Goal: Task Accomplishment & Management: Manage account settings

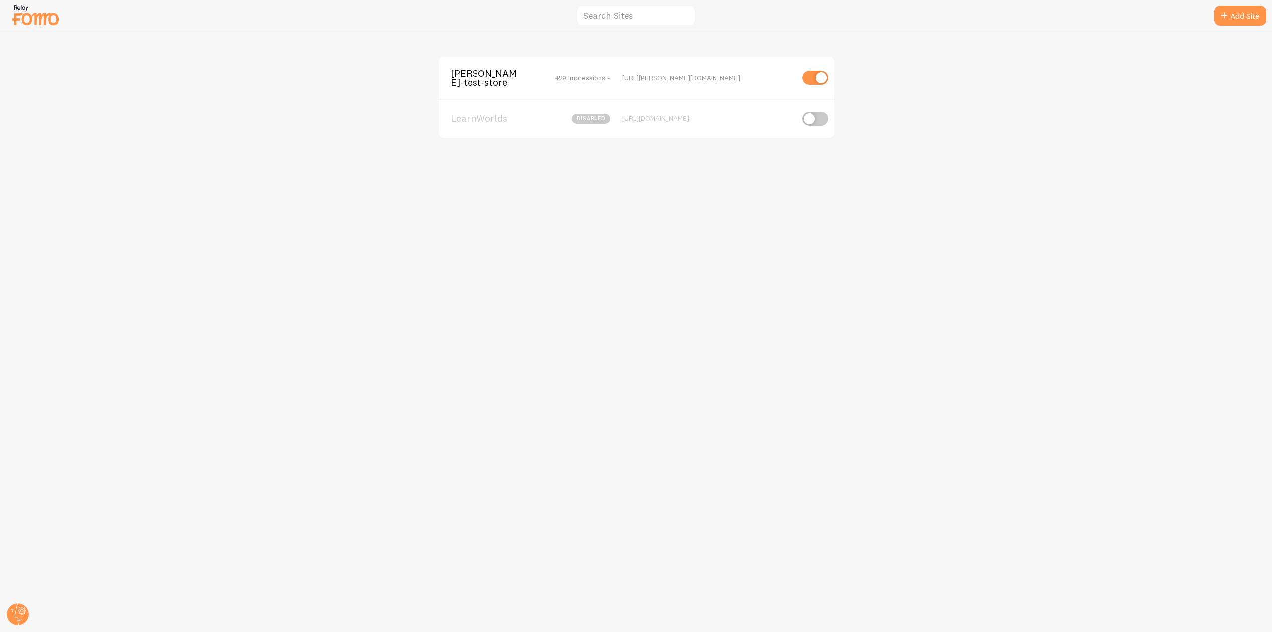
click at [463, 88] on div "[PERSON_NAME]-test-store 429 Impressions - [URL][PERSON_NAME][DOMAIN_NAME]" at bounding box center [637, 78] width 396 height 42
click at [472, 78] on span "[PERSON_NAME]-test-store" at bounding box center [491, 78] width 80 height 18
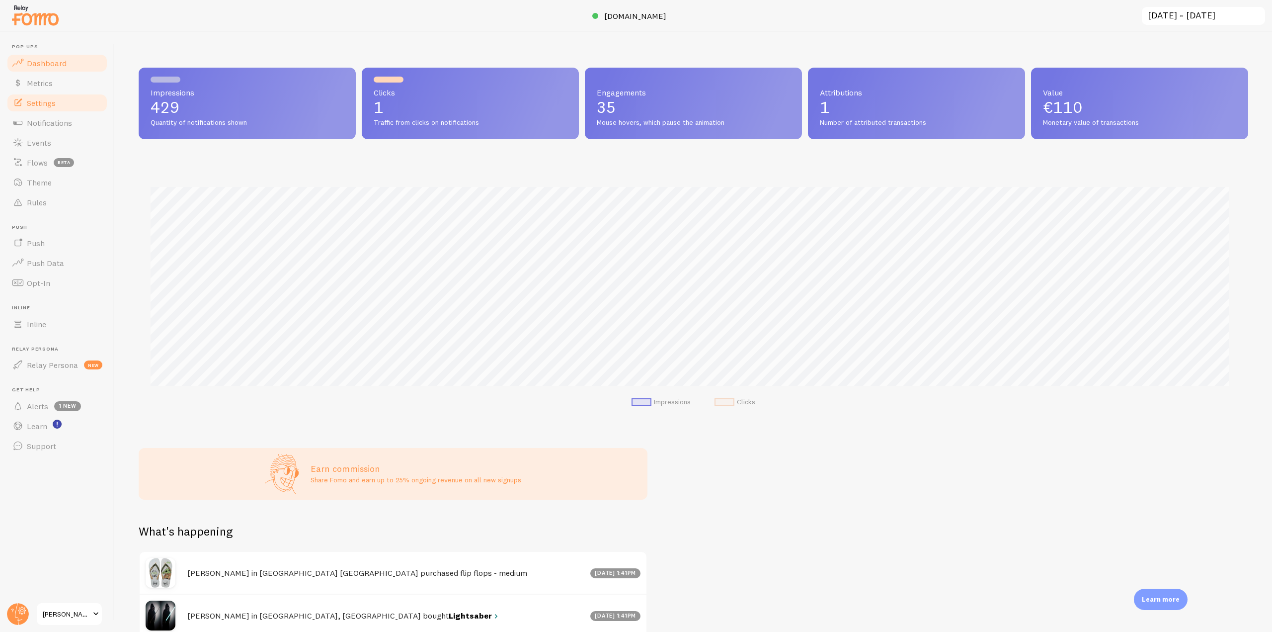
scroll to position [261, 1102]
click at [70, 99] on link "Settings" at bounding box center [57, 103] width 102 height 20
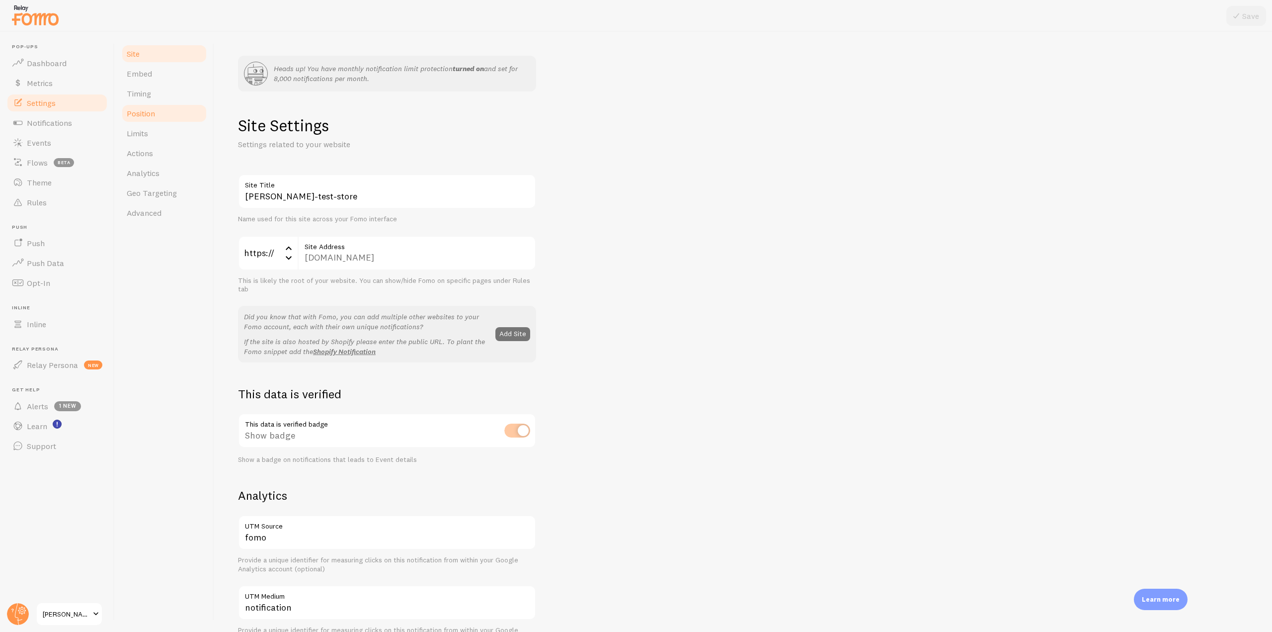
click at [156, 115] on link "Position" at bounding box center [164, 113] width 87 height 20
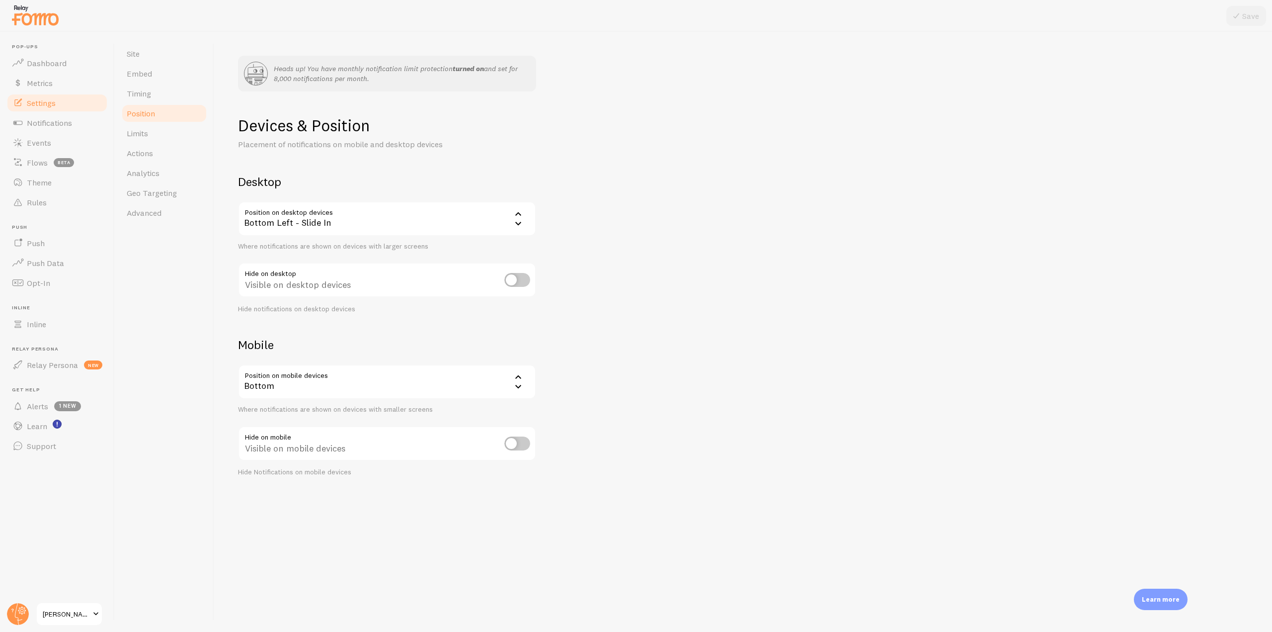
click at [315, 220] on div "Bottom Left - Slide In" at bounding box center [387, 218] width 298 height 35
click at [333, 306] on li "Top Left - Slide In" at bounding box center [387, 303] width 296 height 17
click at [1239, 13] on icon at bounding box center [1237, 16] width 12 height 12
drag, startPoint x: 47, startPoint y: 173, endPoint x: 82, endPoint y: 186, distance: 37.1
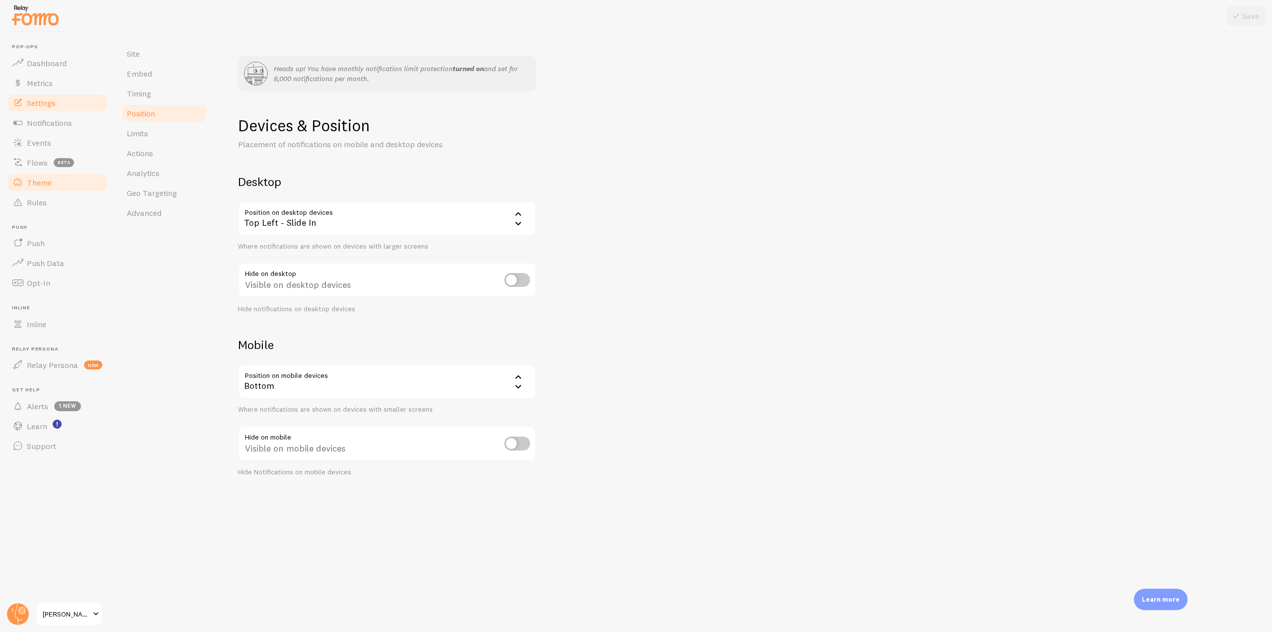
click at [47, 173] on link "Theme" at bounding box center [57, 182] width 102 height 20
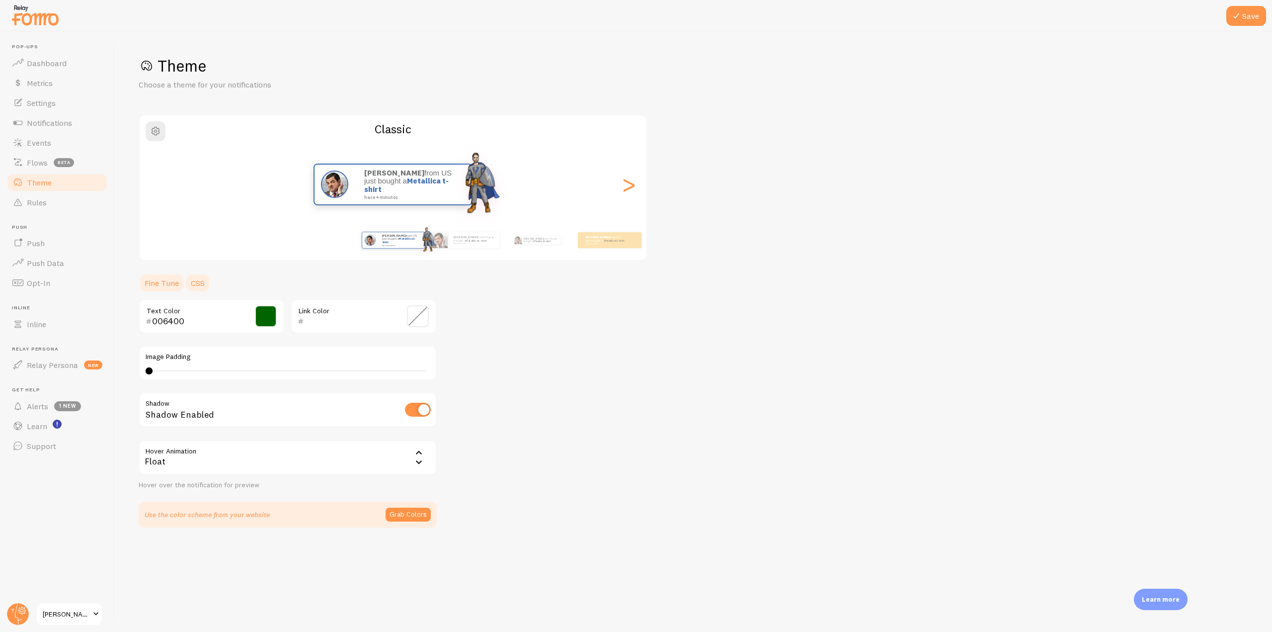
click at [200, 279] on link "CSS" at bounding box center [198, 283] width 26 height 20
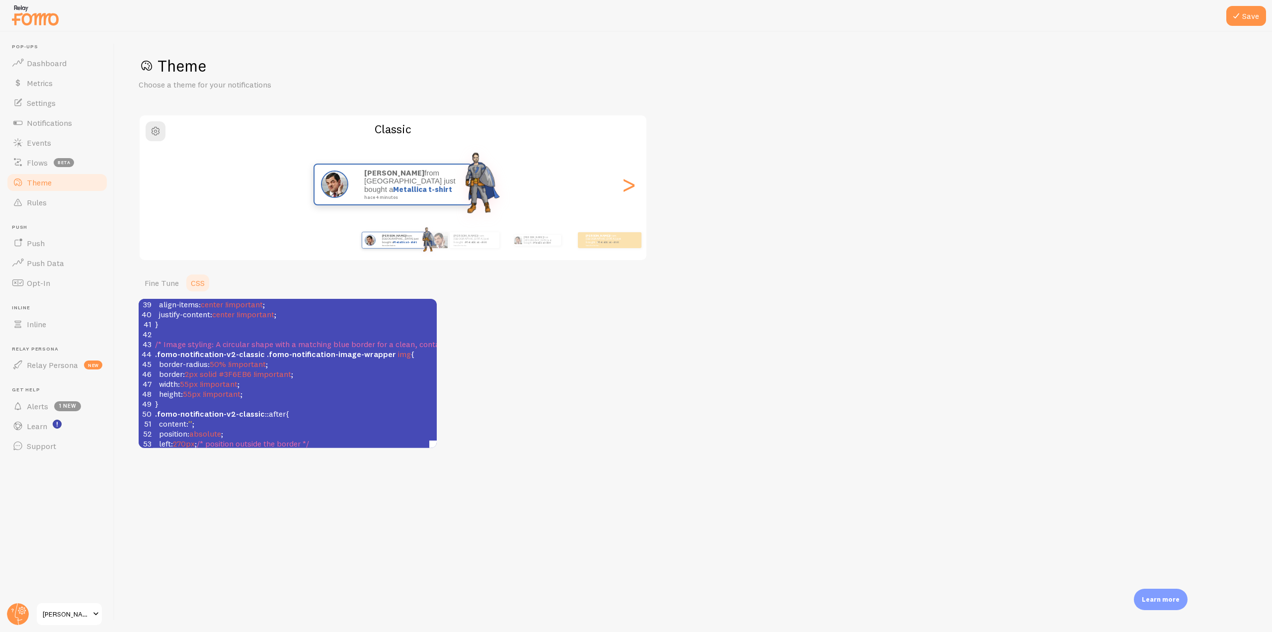
scroll to position [4, 0]
type textarea "5"
drag, startPoint x: 189, startPoint y: 383, endPoint x: 206, endPoint y: 385, distance: 16.5
click at [192, 383] on span "55px" at bounding box center [189, 384] width 18 height 10
type textarea "80"
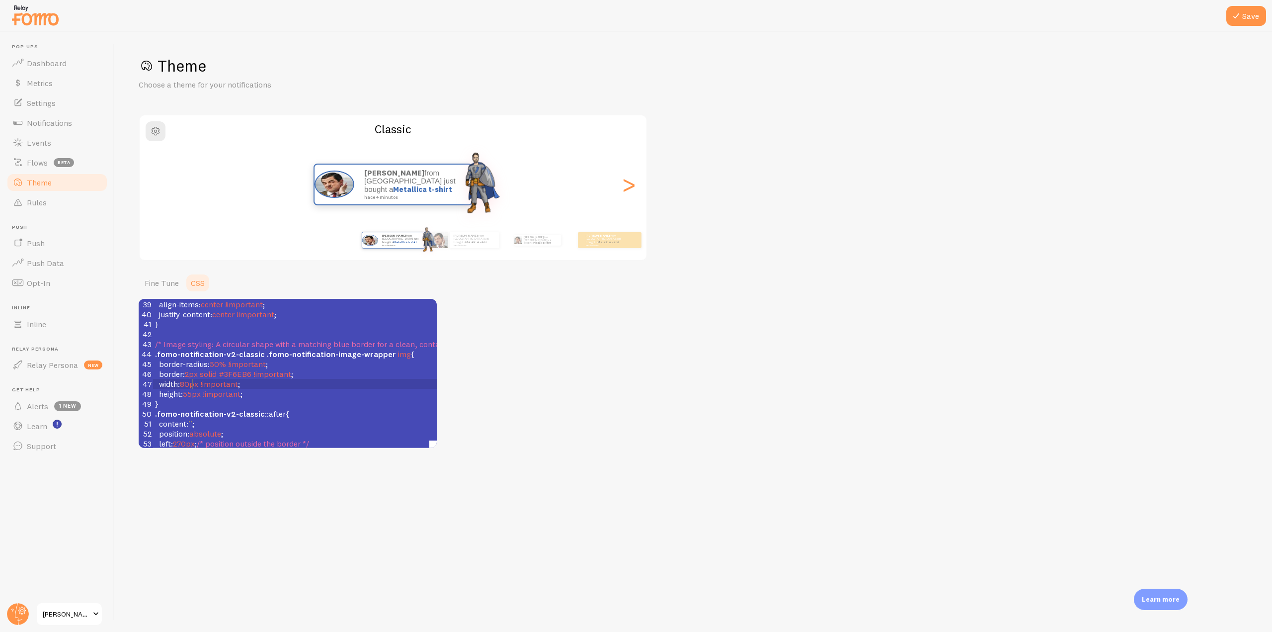
scroll to position [4, 9]
type textarea "width: 8px !important; height: 55px !important;"
drag, startPoint x: 258, startPoint y: 393, endPoint x: 152, endPoint y: 385, distance: 106.2
click at [153, 385] on div "25 font-weight : 700 !important ; 26 text-decoration : none !important ; 27 } 2…" at bounding box center [349, 349] width 392 height 378
type textarea "width: 8px !important; height: 55px !important;"
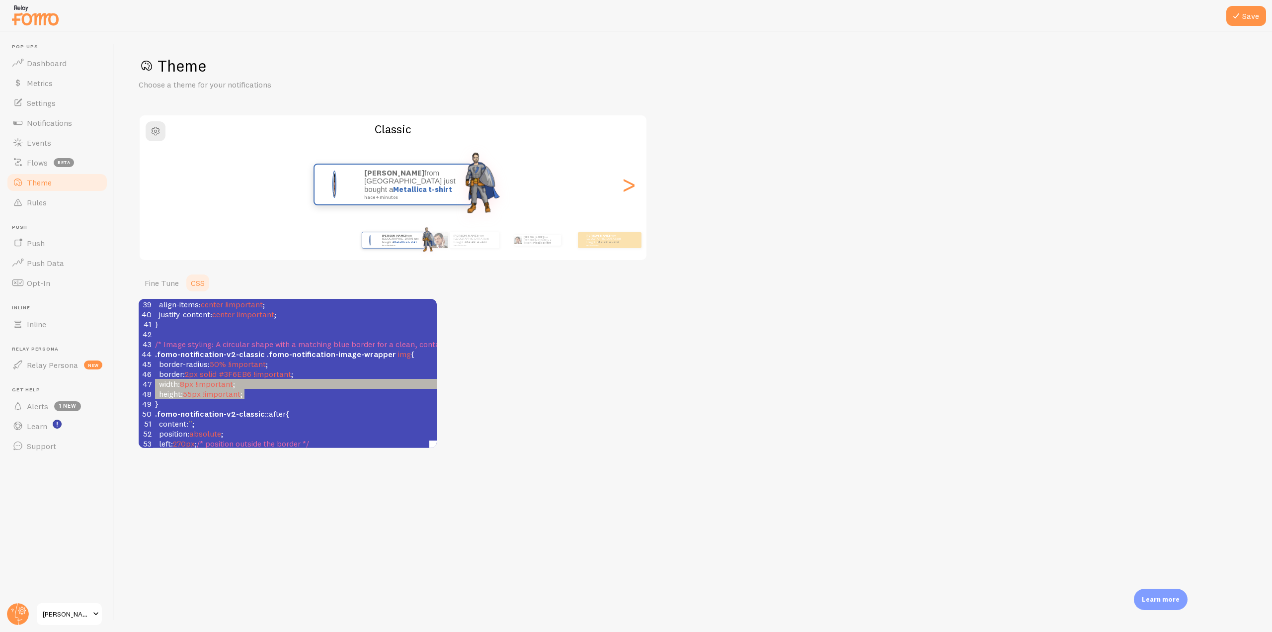
click at [185, 386] on span "8px" at bounding box center [186, 384] width 13 height 10
click at [186, 382] on span "8px" at bounding box center [186, 384] width 13 height 10
click at [188, 382] on span "8px" at bounding box center [186, 384] width 13 height 10
type textarea "90"
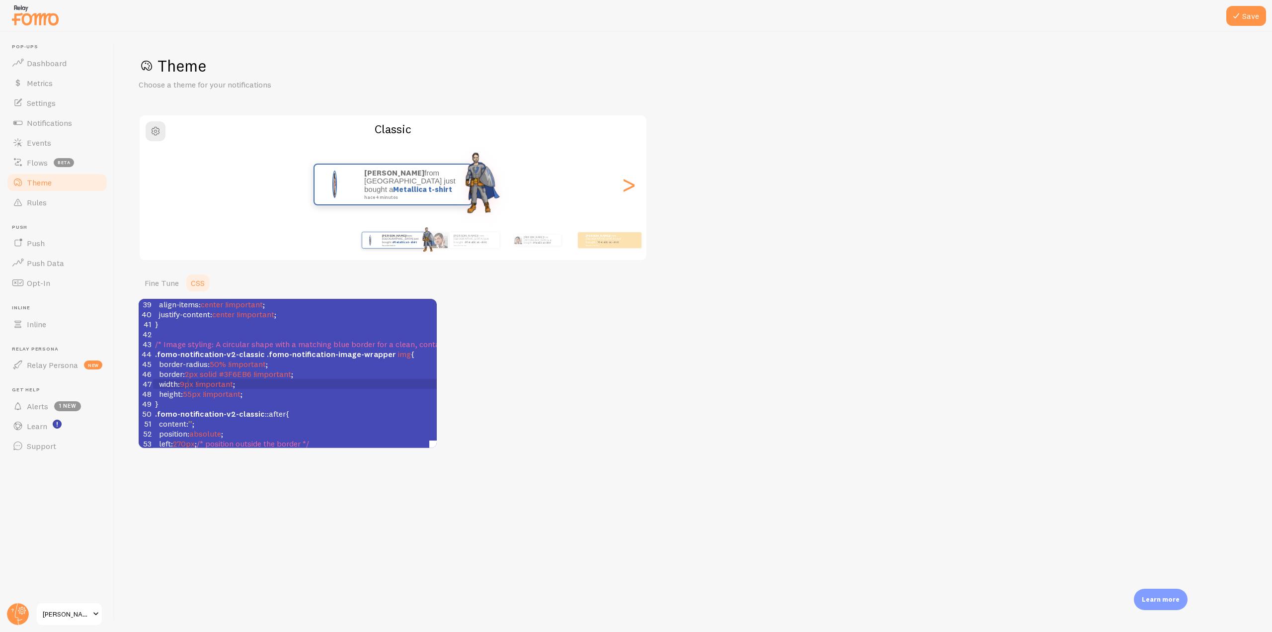
scroll to position [4, 9]
click at [189, 393] on span "55px" at bounding box center [192, 394] width 18 height 10
type textarea "8"
type textarea "6"
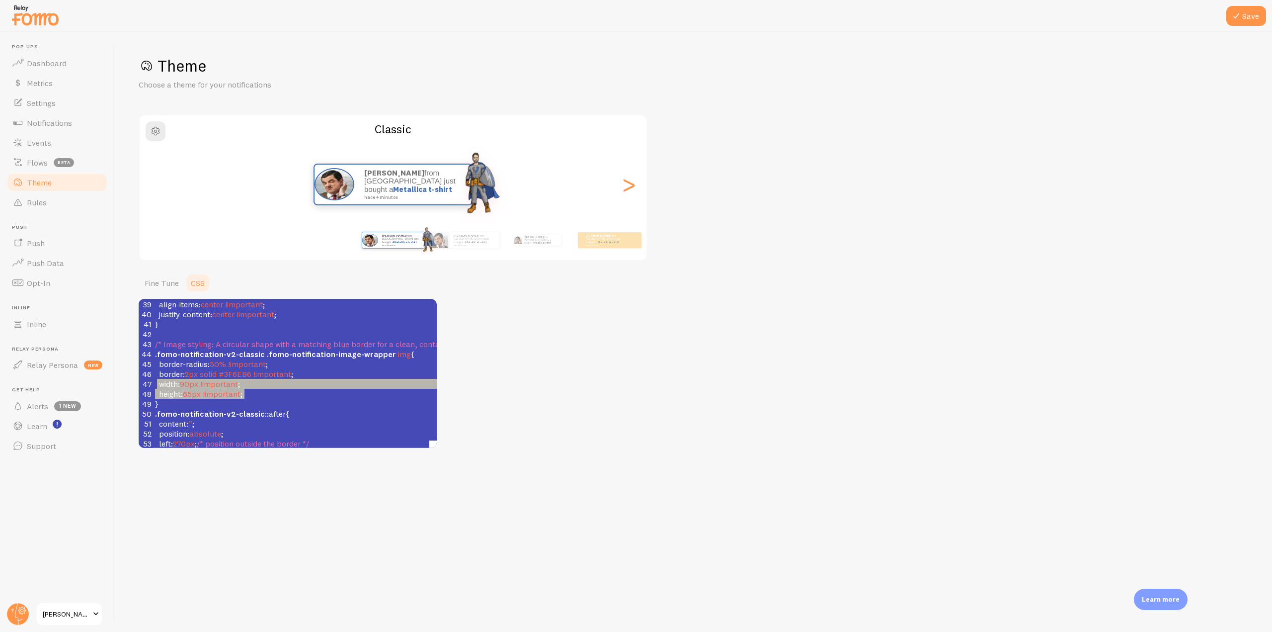
type textarea "width: 90px !important; height: 65px !important;"
drag, startPoint x: 278, startPoint y: 391, endPoint x: 155, endPoint y: 382, distance: 123.6
click at [155, 382] on div "25 font-weight : 700 !important ; 26 text-decoration : none !important ; 27 } 2…" at bounding box center [349, 349] width 392 height 378
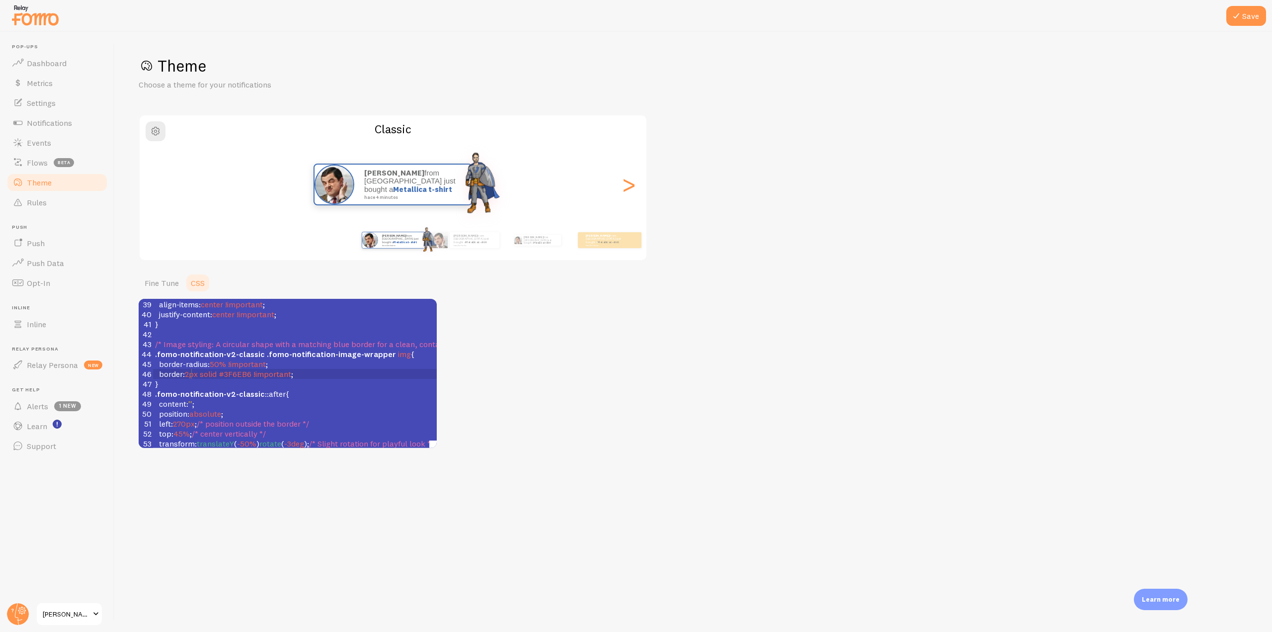
click at [189, 374] on span "2px" at bounding box center [191, 374] width 13 height 10
type textarea "1"
type textarea "2"
type textarea "border-radius: 50% !important;"
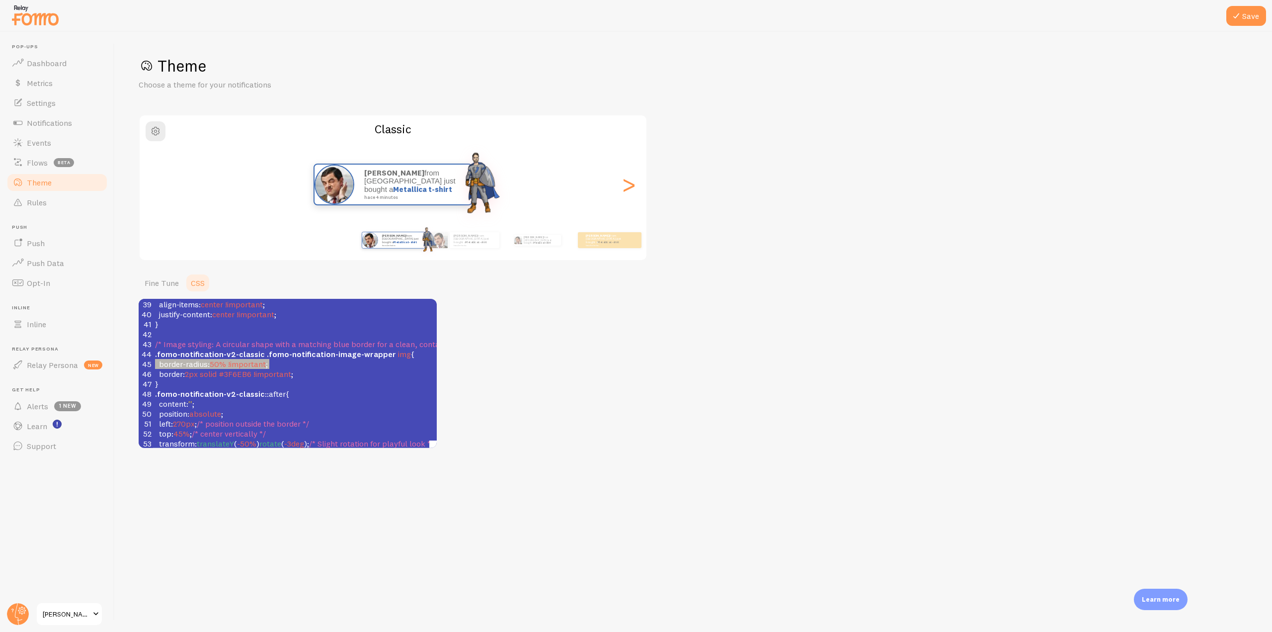
drag, startPoint x: 274, startPoint y: 364, endPoint x: 139, endPoint y: 367, distance: 134.7
click at [153, 367] on div "45 border-radius : 50% !important ;" at bounding box center [349, 364] width 392 height 10
type textarea "border-radius: 50% !important;"
click at [236, 379] on pre "}" at bounding box center [349, 384] width 392 height 10
click at [1242, 9] on button "Save" at bounding box center [1247, 16] width 40 height 20
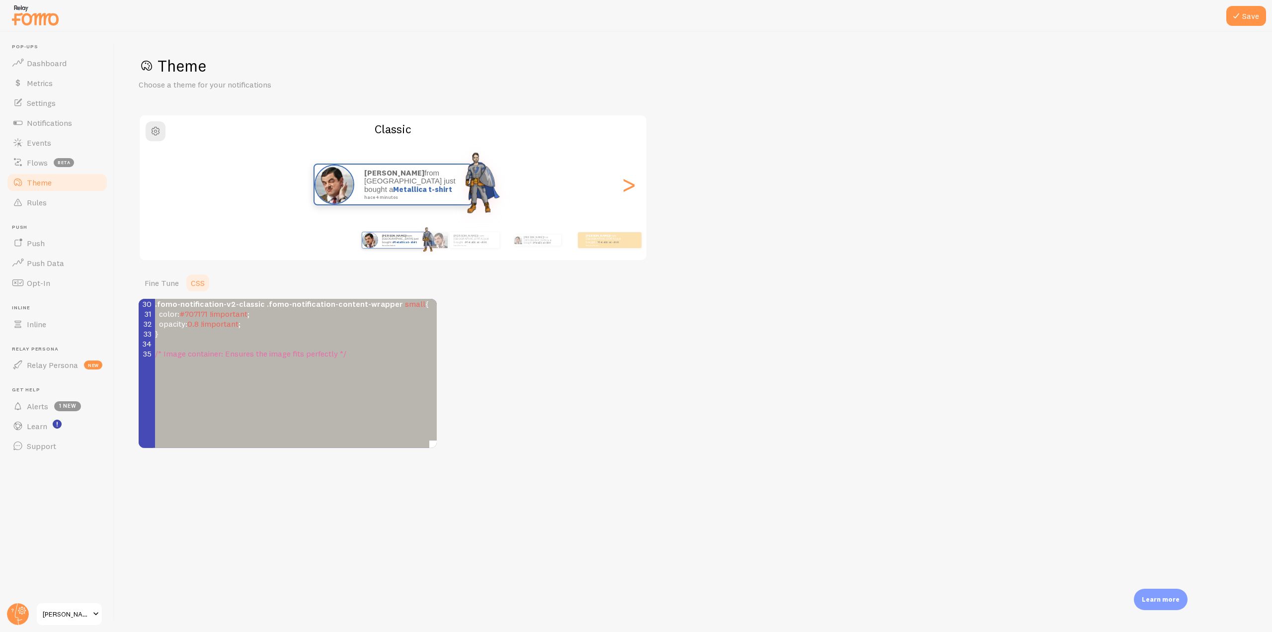
scroll to position [0, 0]
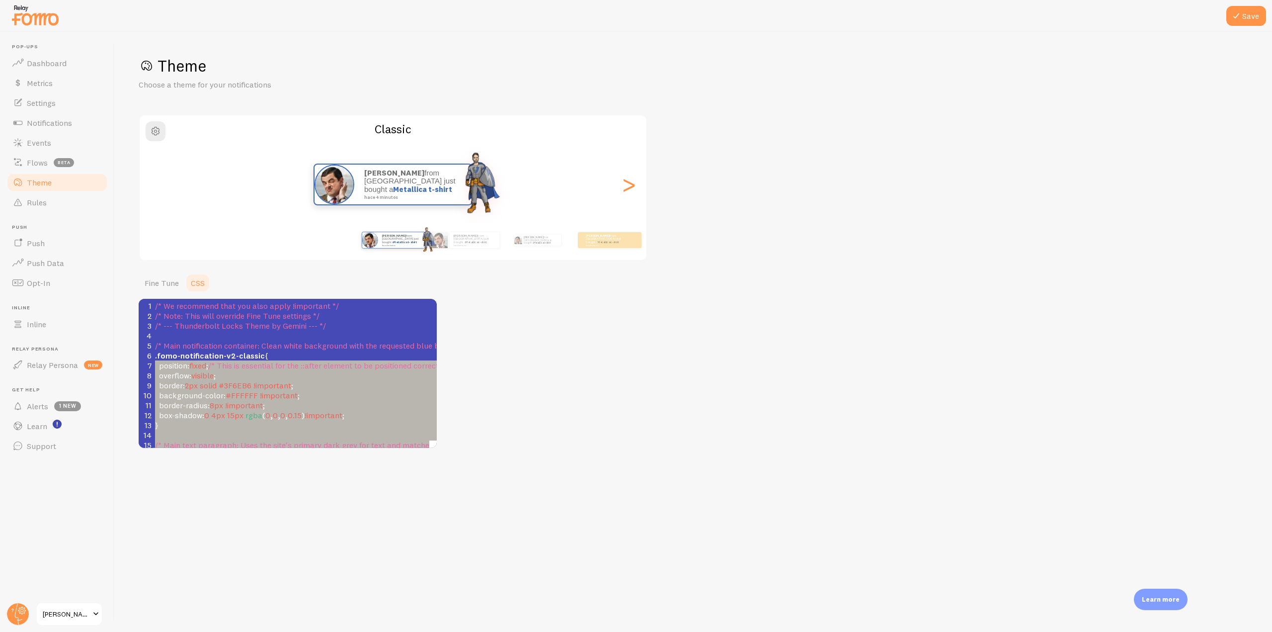
type textarea ".fomo-notification-v2-classic { position: fixed; /* This is essential for the :…"
drag, startPoint x: 172, startPoint y: 433, endPoint x: 148, endPoint y: 358, distance: 79.1
click at [324, 382] on pre "border : 2px solid #3F6EB6 !important ;" at bounding box center [349, 385] width 392 height 10
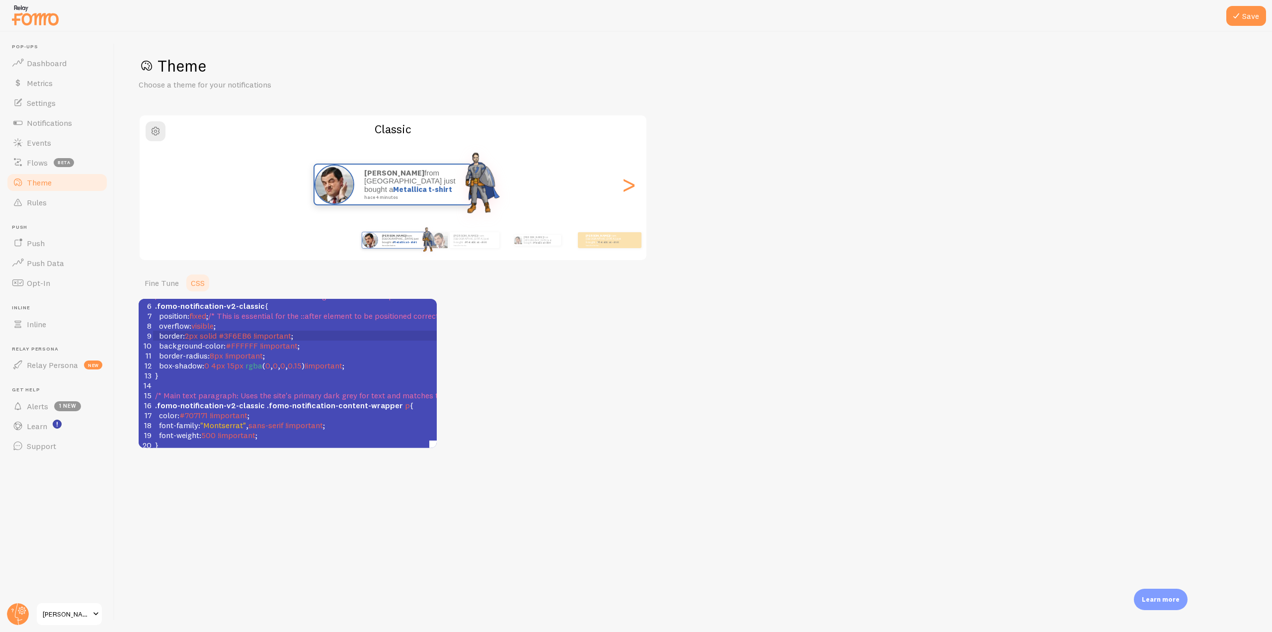
scroll to position [99, 0]
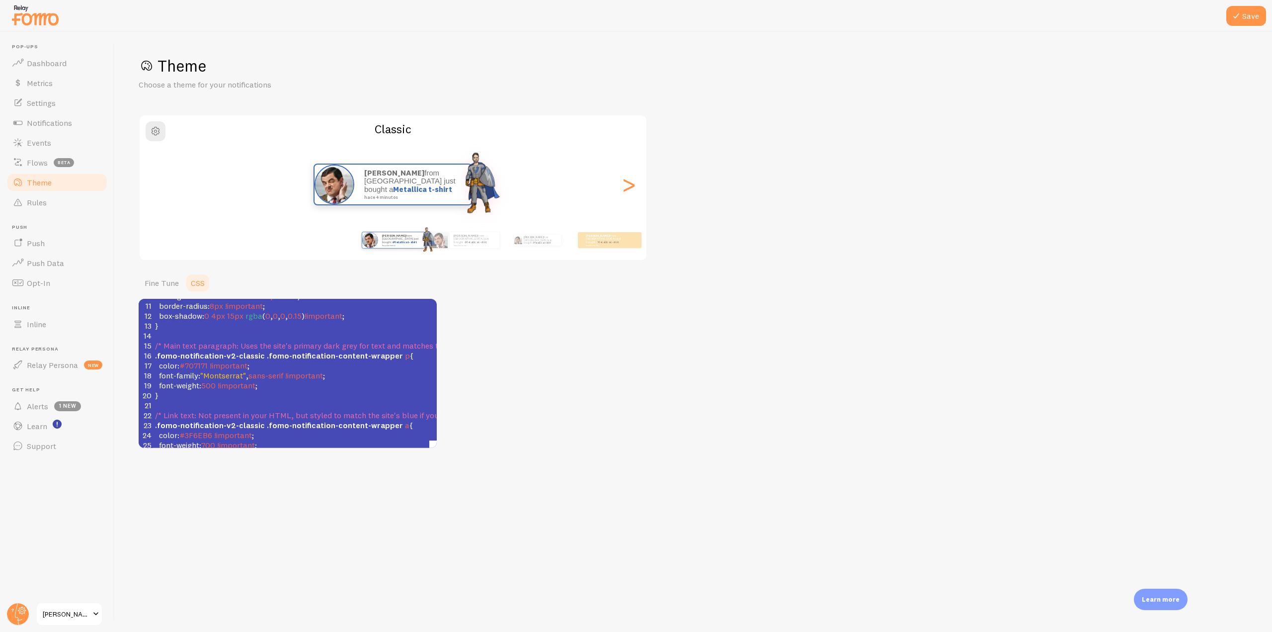
click at [203, 368] on span "#707171" at bounding box center [193, 365] width 28 height 10
type textarea "707171"
click at [203, 368] on span "#707171" at bounding box center [193, 365] width 28 height 10
type textarea "#707171"
drag, startPoint x: 182, startPoint y: 364, endPoint x: 209, endPoint y: 365, distance: 26.8
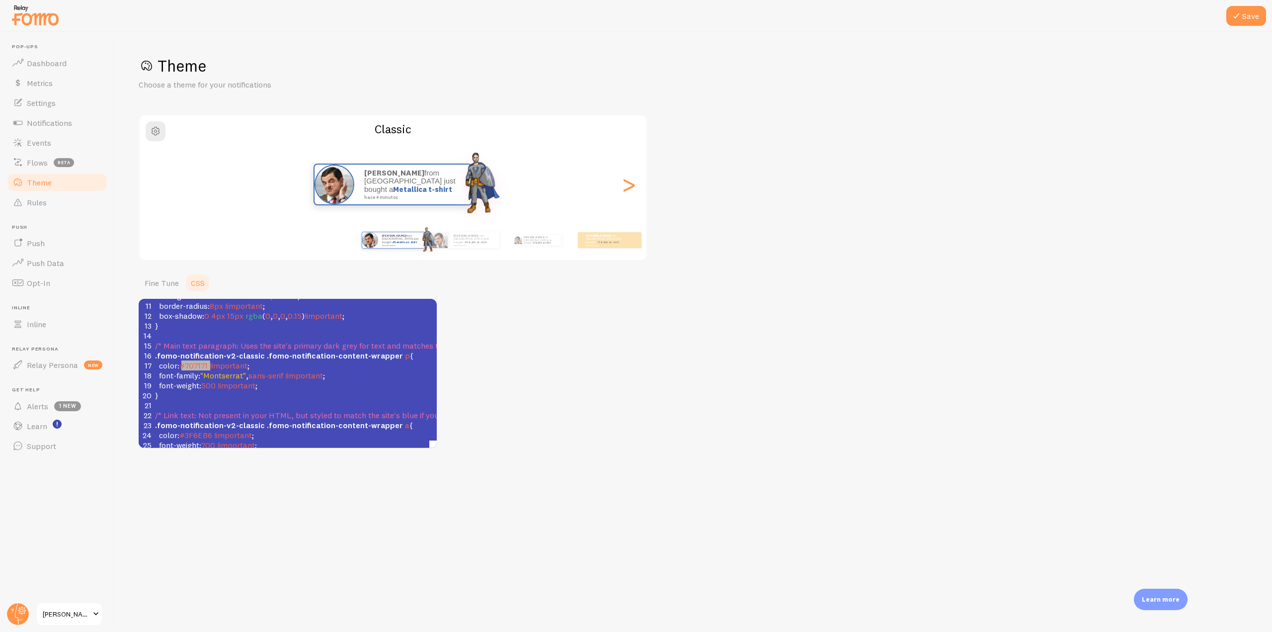
click at [208, 365] on span "#707171" at bounding box center [193, 365] width 28 height 10
type textarea "color: #707171 !important;"
drag, startPoint x: 260, startPoint y: 364, endPoint x: 147, endPoint y: 368, distance: 112.9
click at [153, 368] on div "17 color : #707171 !important ;" at bounding box center [349, 365] width 392 height 10
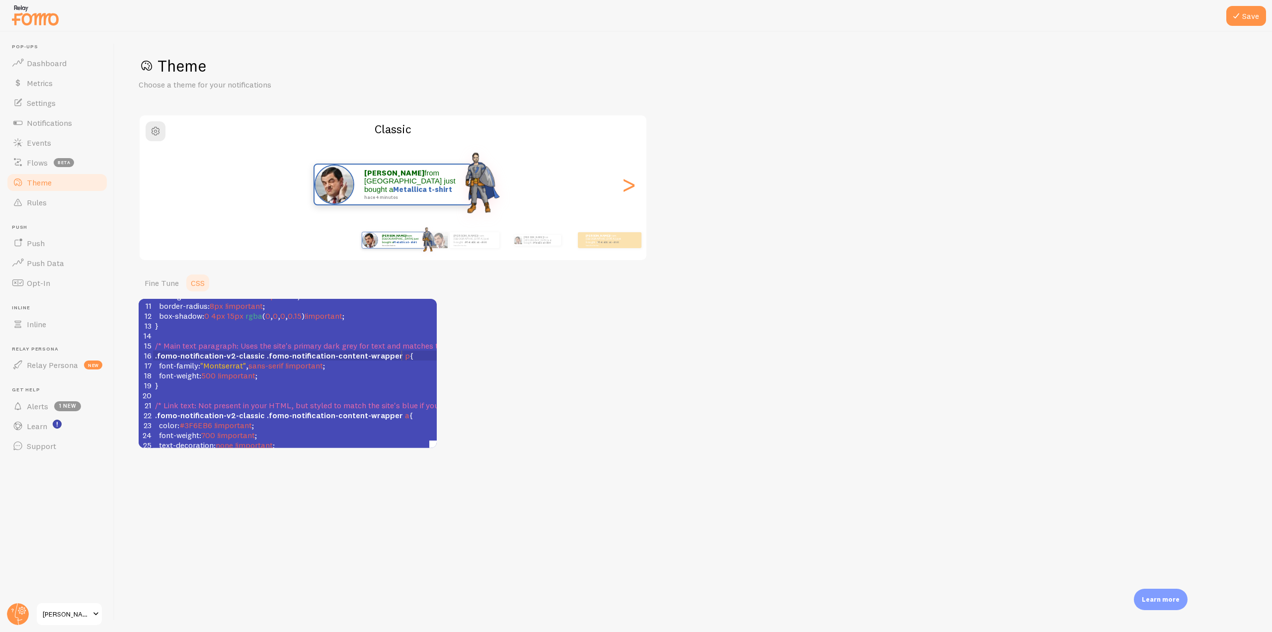
click at [231, 390] on pre "​" at bounding box center [349, 395] width 392 height 10
click at [165, 273] on link "Fine Tune" at bounding box center [162, 283] width 46 height 20
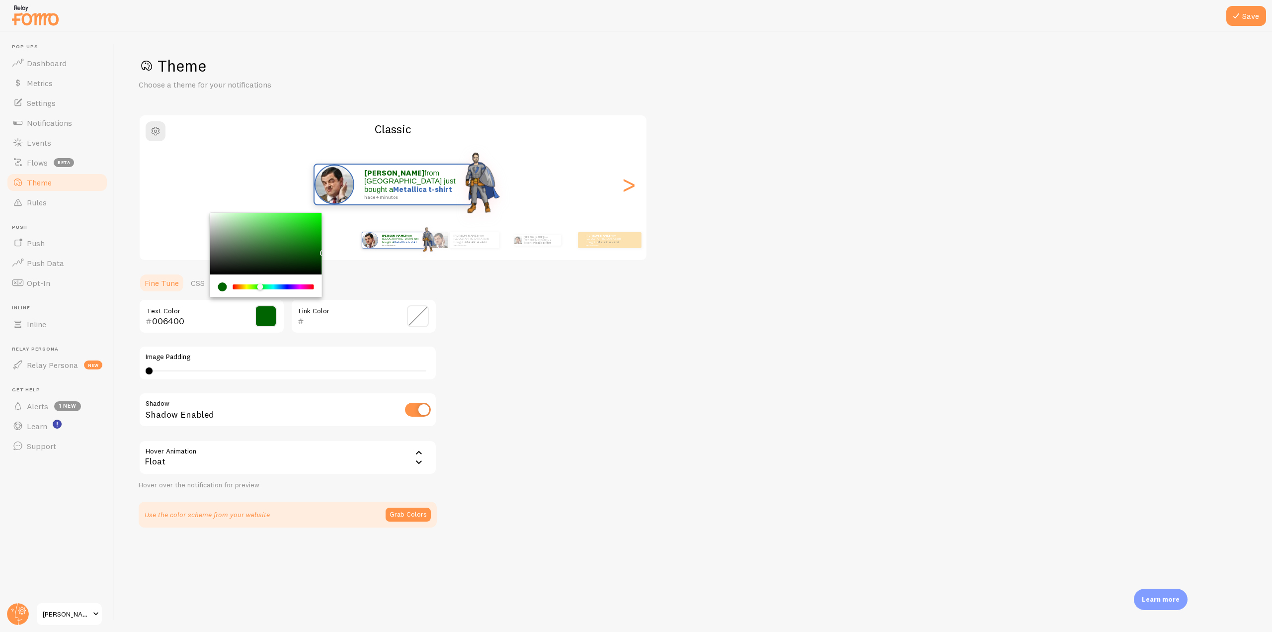
drag, startPoint x: 190, startPoint y: 323, endPoint x: 139, endPoint y: 322, distance: 51.2
click at [139, 322] on div "006400 Text Color" at bounding box center [212, 316] width 146 height 35
paste input "707171"
type input "707171"
click at [1244, 18] on button "Save" at bounding box center [1247, 16] width 40 height 20
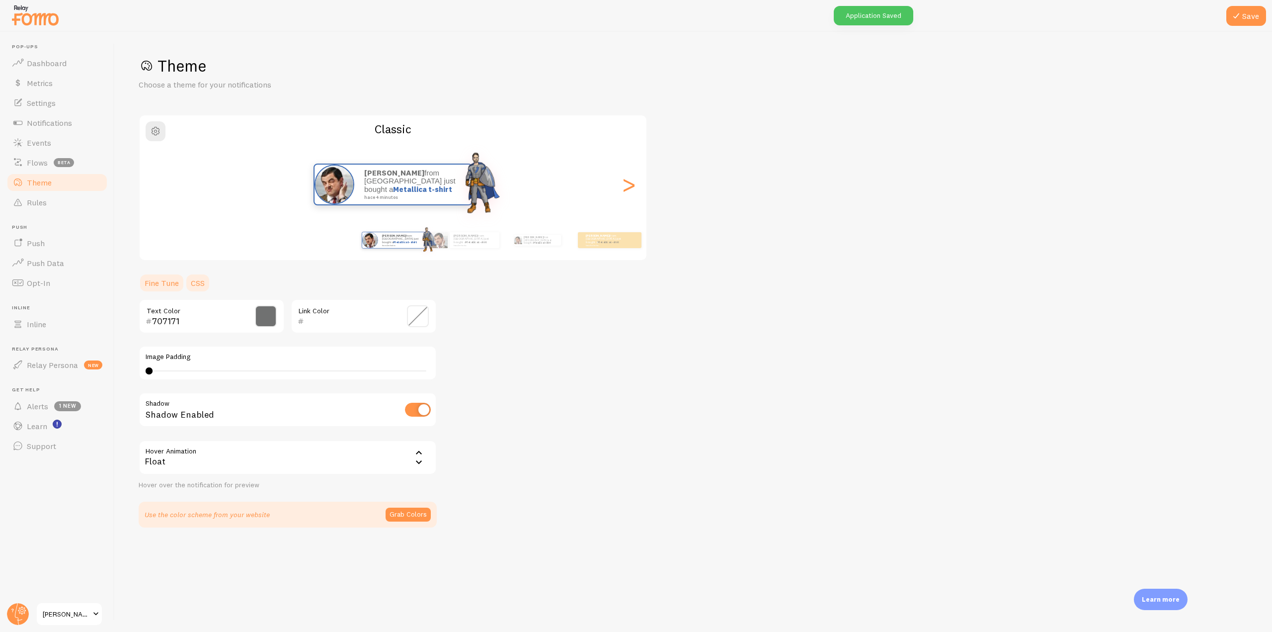
click at [196, 284] on link "CSS" at bounding box center [198, 283] width 26 height 20
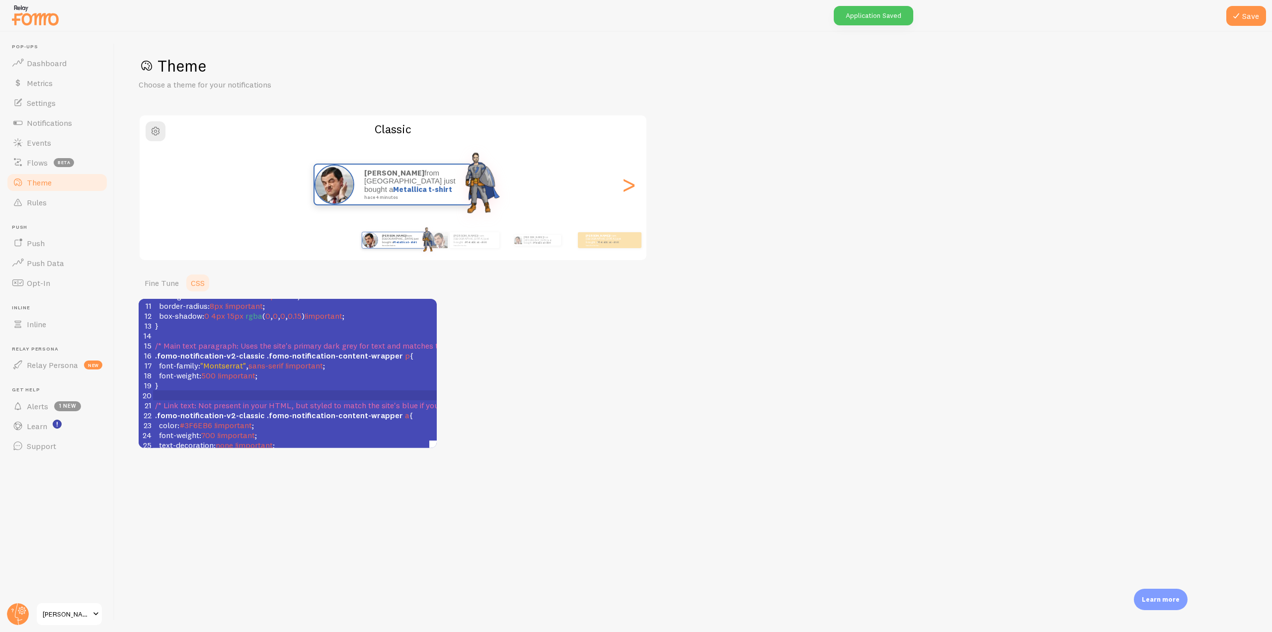
scroll to position [149, 0]
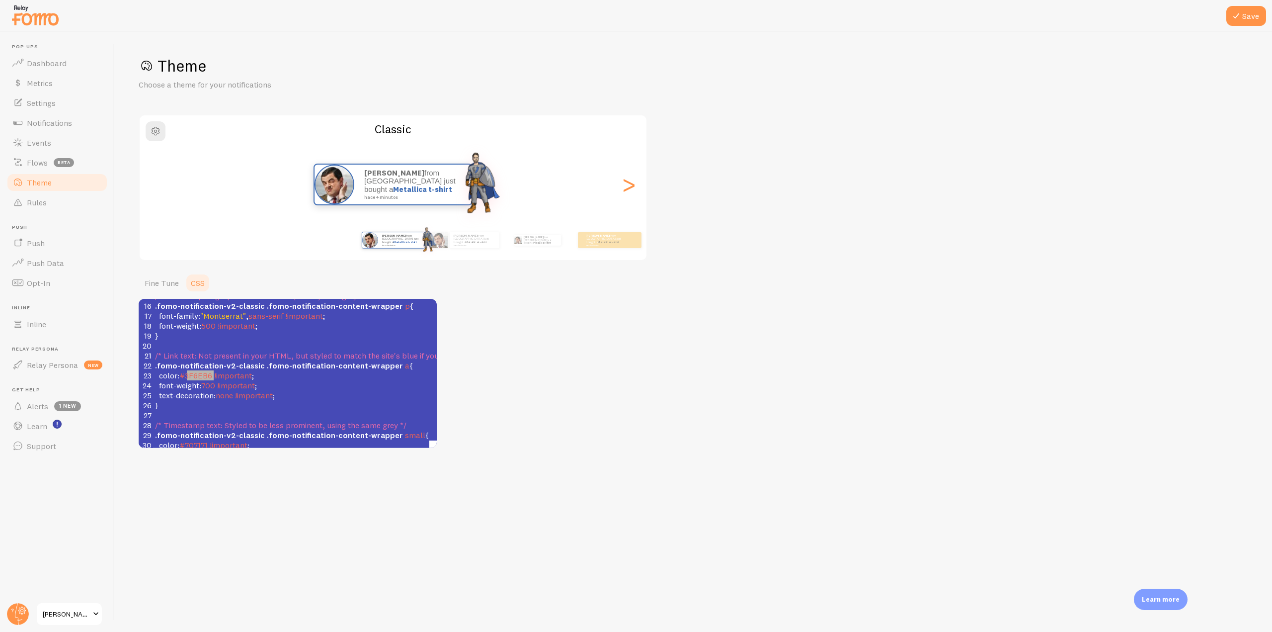
type textarea "#3F6EB6"
drag, startPoint x: 214, startPoint y: 376, endPoint x: 183, endPoint y: 376, distance: 30.3
click at [183, 376] on span "color : #3F6EB6 !important ;" at bounding box center [204, 375] width 99 height 10
type textarea "color: #3F6EB6 !important;"
drag, startPoint x: 311, startPoint y: 373, endPoint x: 146, endPoint y: 373, distance: 165.0
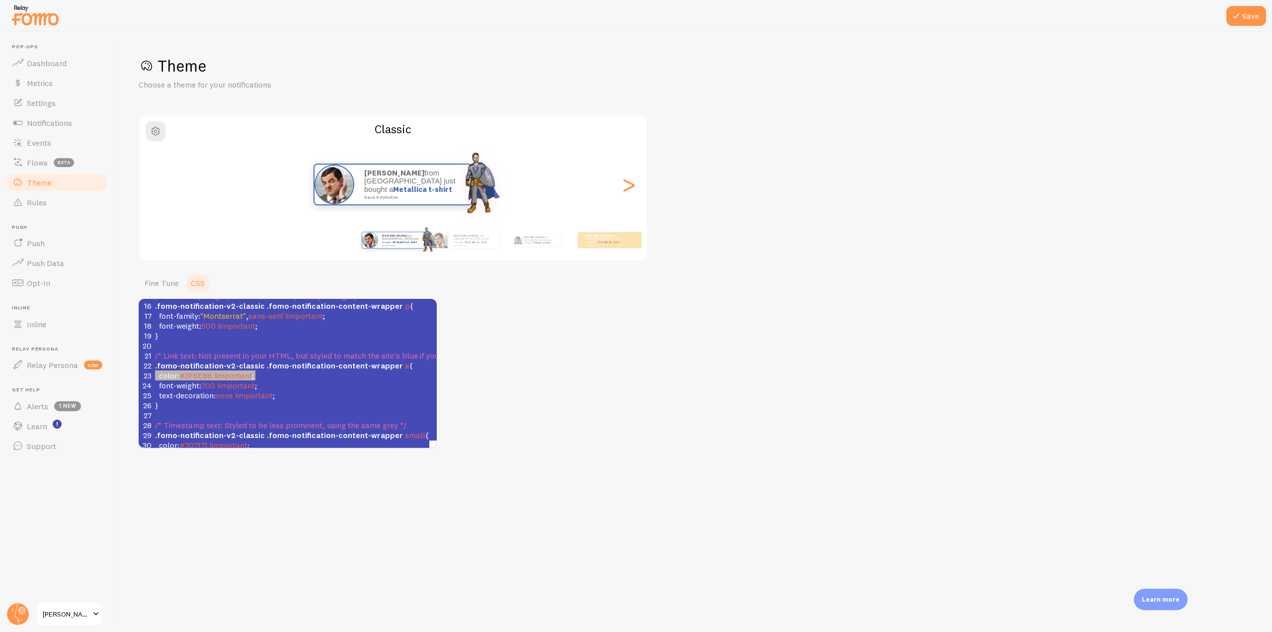
click at [153, 373] on div "23 color : #3F6EB6 !important ;" at bounding box center [349, 375] width 392 height 10
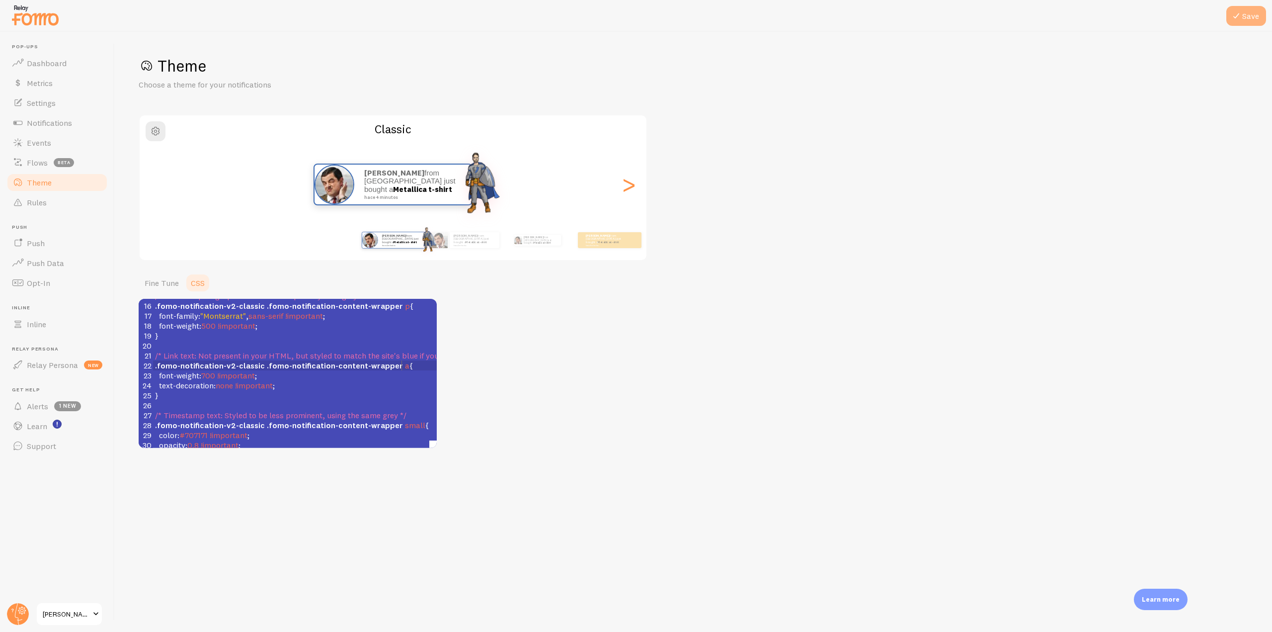
click at [1254, 25] on button "Save" at bounding box center [1247, 16] width 40 height 20
click at [152, 281] on link "Fine Tune" at bounding box center [162, 283] width 46 height 20
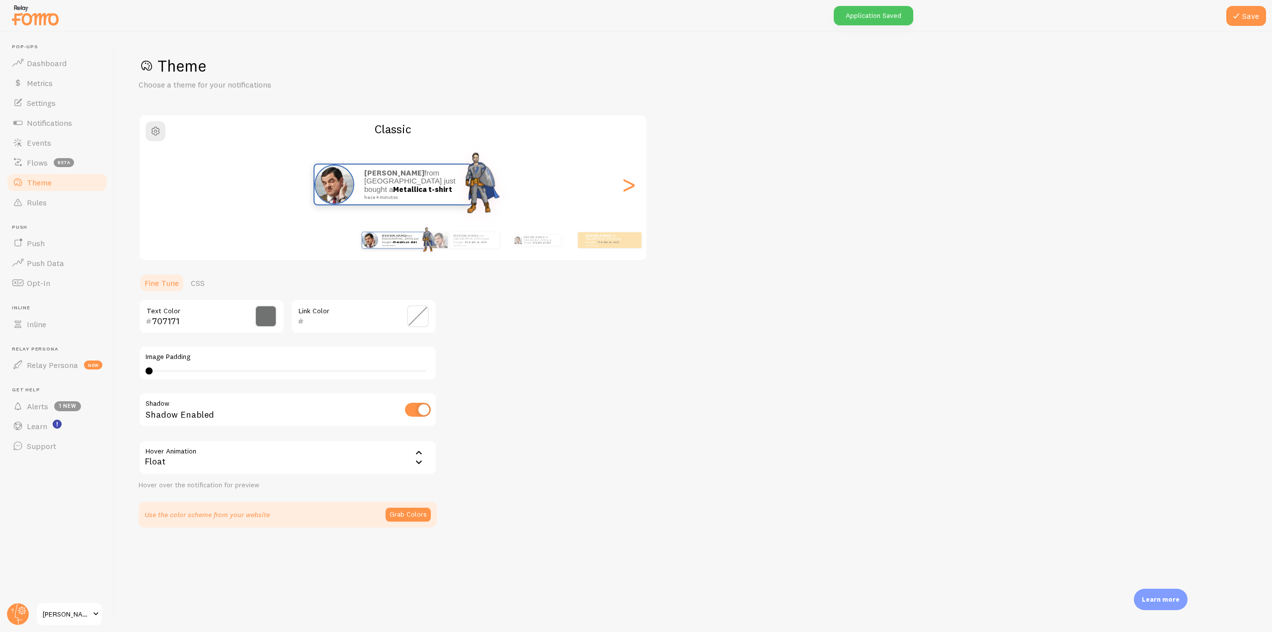
click at [325, 319] on input "text" at bounding box center [349, 321] width 91 height 12
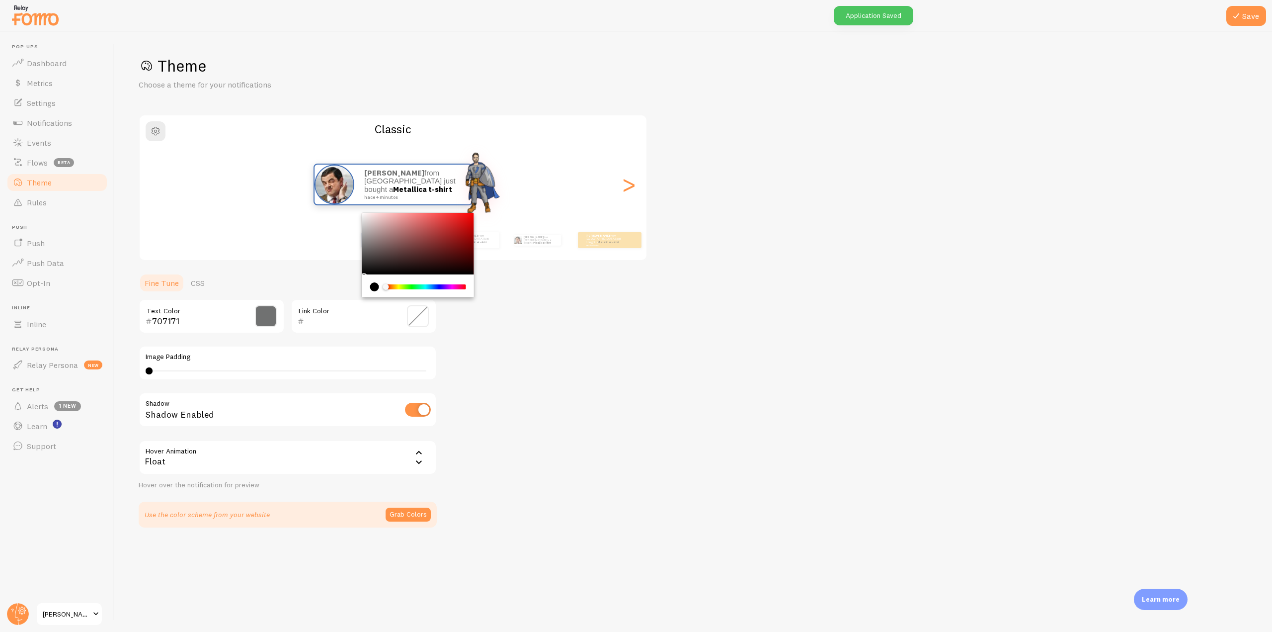
paste input "3F6EB6"
type input "3F6EB6"
click at [541, 376] on div "Theme Choose a theme for your notifications Classic [PERSON_NAME] from [GEOGRAP…" at bounding box center [694, 292] width 1110 height 472
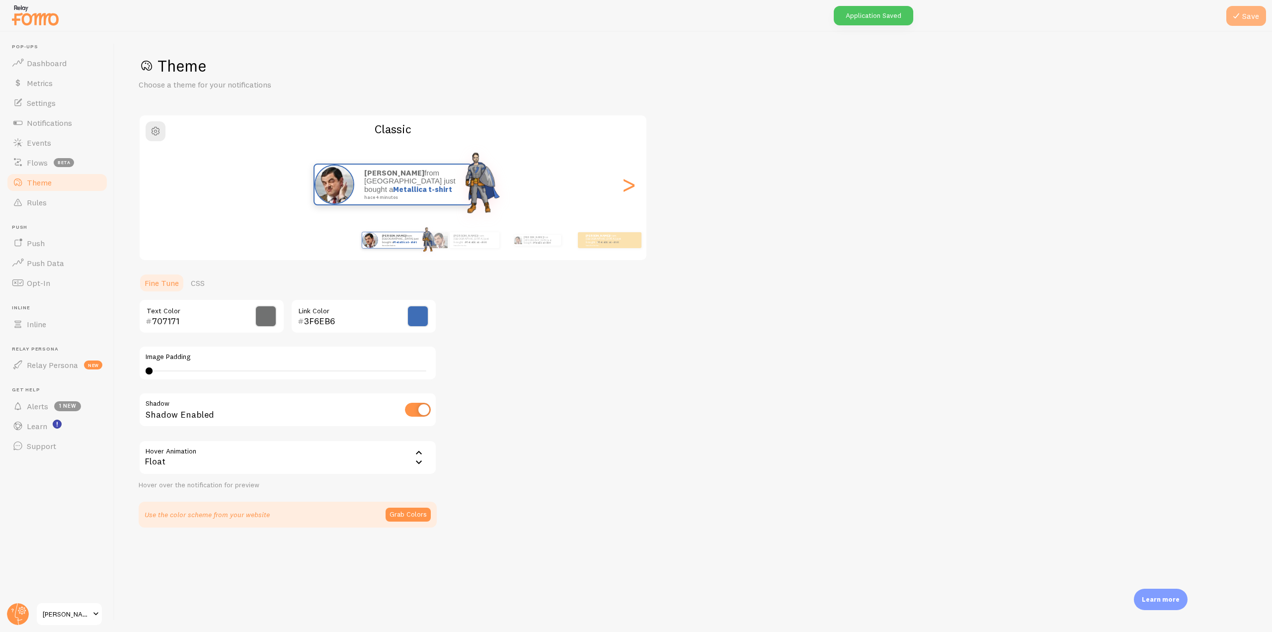
click at [1247, 13] on button "Save" at bounding box center [1247, 16] width 40 height 20
click at [192, 282] on link "CSS" at bounding box center [198, 283] width 26 height 20
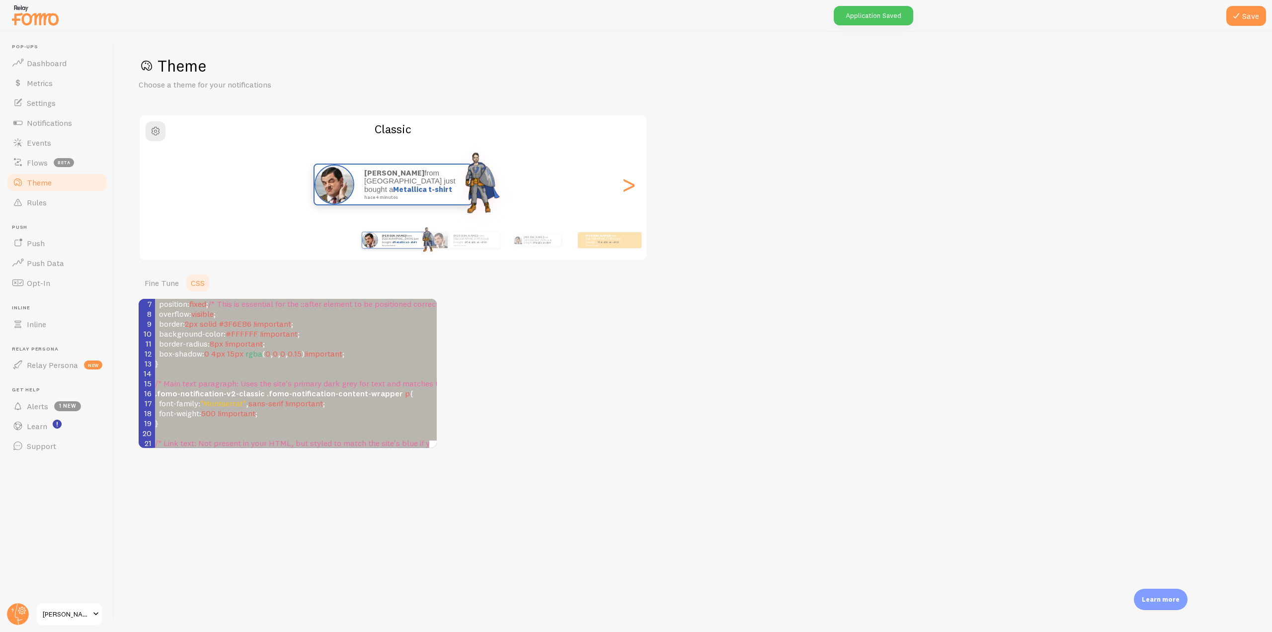
scroll to position [0, 0]
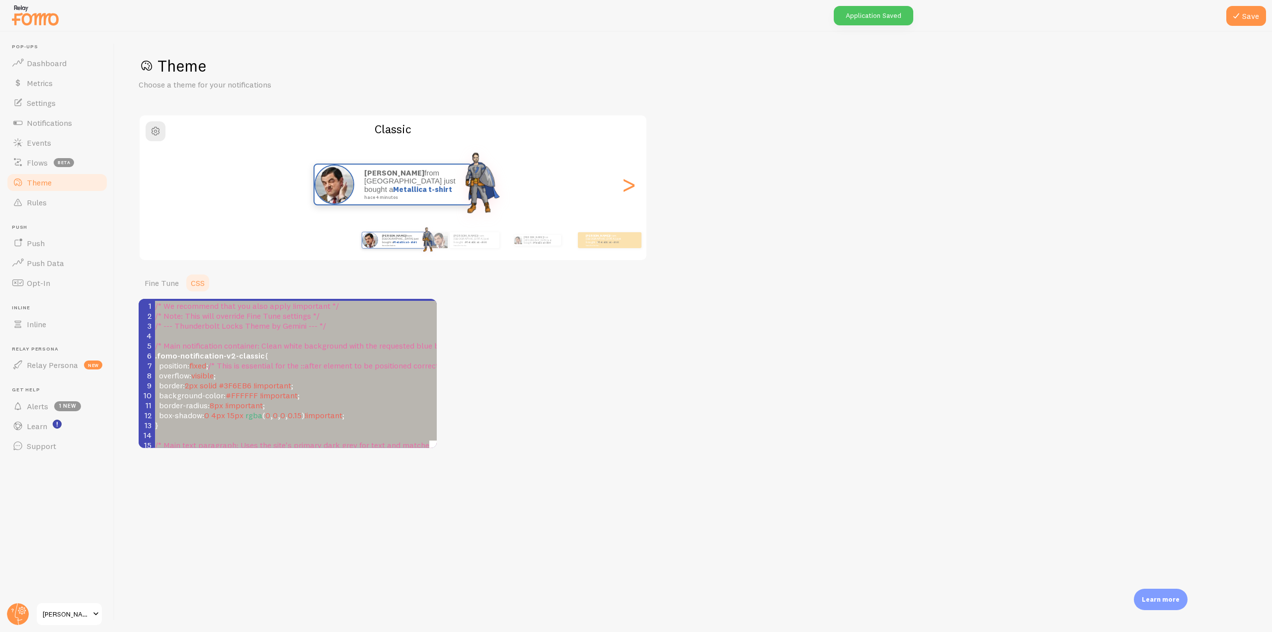
type textarea ".fomo-notification-v2-classic { position: fixed; /* This is essential for the :…"
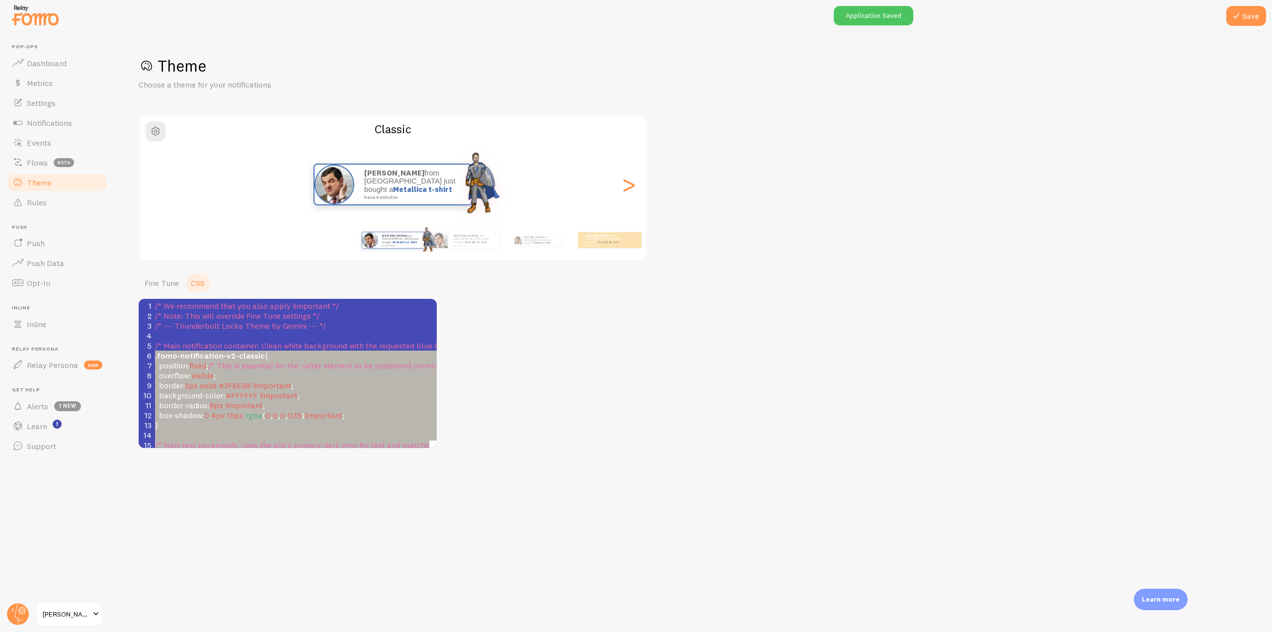
drag, startPoint x: 179, startPoint y: 434, endPoint x: 137, endPoint y: 357, distance: 87.2
